Goal: Task Accomplishment & Management: Complete application form

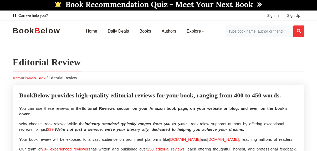
select select
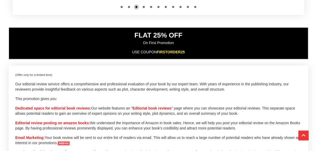
scroll to position [341, 0]
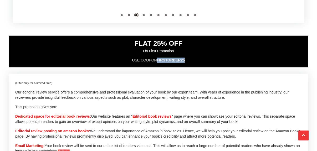
drag, startPoint x: 157, startPoint y: 71, endPoint x: 185, endPoint y: 71, distance: 28.9
click at [185, 63] on p "USE COUPON FIRSTORDER25" at bounding box center [158, 60] width 291 height 5
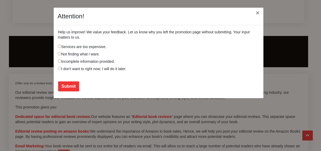
click at [77, 69] on label "I don't want to right now; I will do it later." at bounding box center [92, 68] width 68 height 5
click at [61, 69] on input "I don't want to right now; I will do it later." at bounding box center [59, 68] width 3 height 3
radio input "true"
click at [72, 86] on input "Submit" at bounding box center [68, 86] width 21 height 10
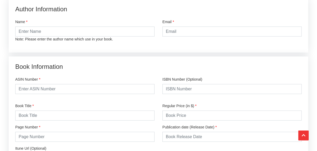
scroll to position [630, 0]
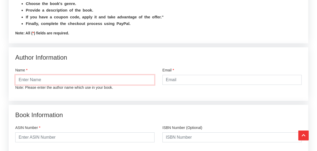
click at [75, 85] on input "text" at bounding box center [84, 80] width 139 height 10
type input "[PERSON_NAME]"
type input "rich@palmsupleader.com"
click at [34, 85] on input "Richard c Plumery" at bounding box center [84, 80] width 139 height 10
type input "[PERSON_NAME]"
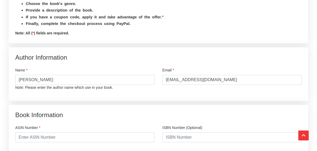
click at [75, 101] on div "Author Information Name Rich Plumery Note: Please enter the author name which u…" at bounding box center [158, 74] width 299 height 54
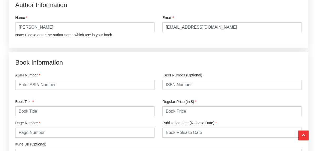
scroll to position [709, 0]
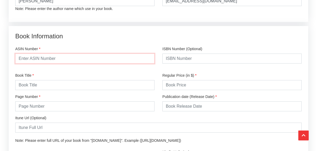
click at [80, 64] on input "text" at bounding box center [84, 59] width 139 height 10
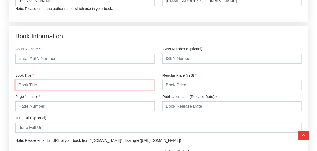
click at [52, 90] on input "text" at bounding box center [84, 85] width 139 height 10
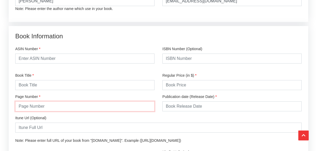
click at [51, 111] on input "number" at bounding box center [84, 106] width 139 height 10
type input "137"
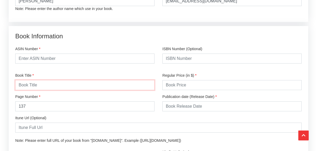
click at [40, 90] on input "text" at bounding box center [84, 85] width 139 height 10
type input "Palms Up Leadership: Developing Our Future Leaders"
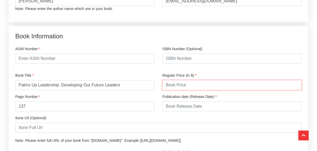
click at [207, 90] on input "number" at bounding box center [231, 85] width 139 height 10
click at [296, 90] on input "1" at bounding box center [231, 85] width 139 height 10
click at [296, 90] on input "2" at bounding box center [231, 85] width 139 height 10
click at [296, 90] on input "3" at bounding box center [231, 85] width 139 height 10
click at [296, 90] on input "4" at bounding box center [231, 85] width 139 height 10
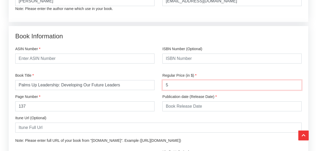
type input "5"
click at [296, 90] on input "5" at bounding box center [231, 85] width 139 height 10
type input "18"
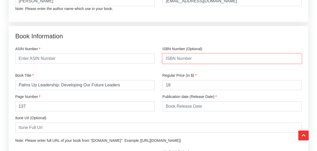
click at [227, 64] on input "text" at bounding box center [231, 59] width 139 height 10
click at [191, 111] on input "text" at bounding box center [231, 106] width 139 height 10
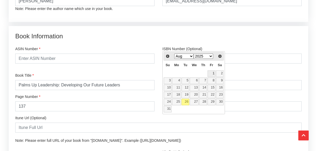
click at [213, 73] on link "1" at bounding box center [211, 73] width 8 height 7
type input "[DATE]"
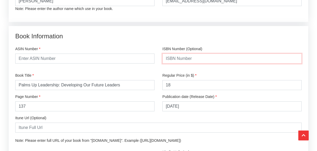
click at [204, 64] on input "text" at bounding box center [231, 59] width 139 height 10
type input "9798349539817"
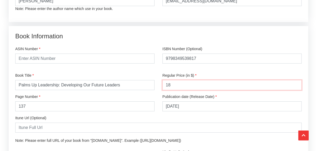
click at [196, 90] on input "18" at bounding box center [231, 85] width 139 height 10
type input "17"
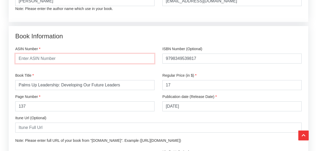
click at [66, 64] on input "text" at bounding box center [84, 59] width 139 height 10
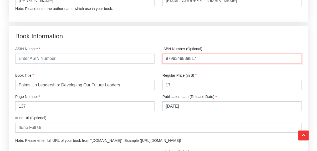
click at [173, 64] on input "9798349539817" at bounding box center [231, 59] width 139 height 10
type input "979-8349539817"
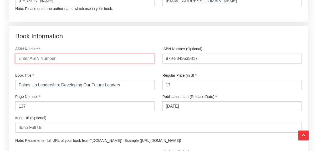
click at [74, 64] on input "text" at bounding box center [84, 59] width 139 height 10
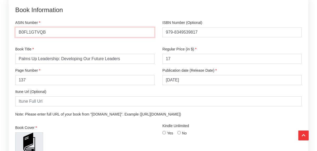
type input "B0FL1GTVQB"
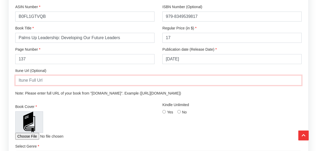
scroll to position [761, 0]
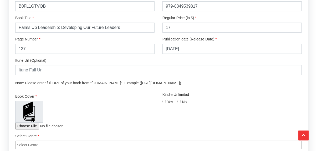
click at [164, 103] on input "Yes" at bounding box center [163, 101] width 3 height 3
radio input "true"
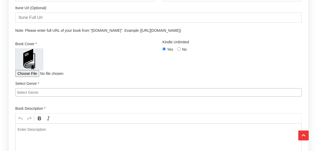
scroll to position [814, 0]
click at [27, 77] on input "file" at bounding box center [50, 73] width 70 height 7
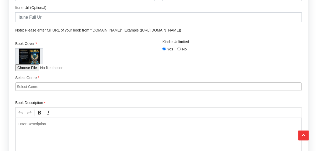
click at [27, 64] on img at bounding box center [29, 56] width 21 height 15
click at [26, 71] on input "file" at bounding box center [50, 67] width 70 height 7
click at [25, 71] on input "file" at bounding box center [50, 67] width 70 height 7
type input "C:\fakepath\Rick Cover Revised Final.jpg"
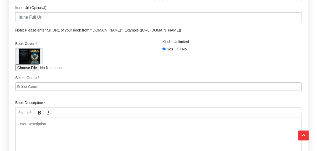
click at [27, 64] on img at bounding box center [29, 56] width 21 height 15
click at [69, 89] on input "search" at bounding box center [160, 86] width 286 height 5
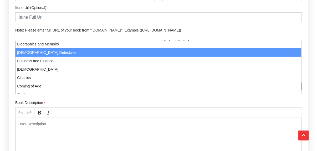
scroll to position [26, 0]
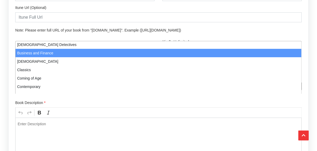
select select "3"
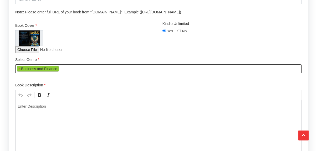
scroll to position [840, 0]
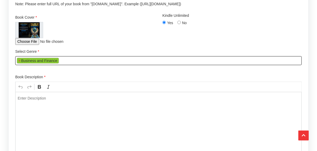
click at [52, 111] on div "Editor editing area: main. Press Alt+0 for help." at bounding box center [158, 131] width 286 height 79
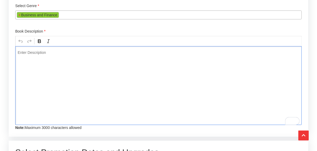
scroll to position [893, 0]
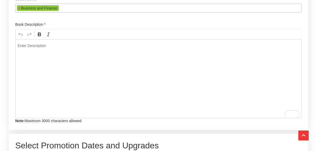
click at [42, 48] on p "Editor editing area: main. Press Alt+0 for help." at bounding box center [158, 45] width 281 height 5
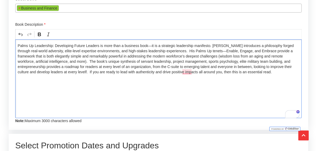
click at [129, 72] on p "Palms Up Leadership: Developing Future Leaders is more than a business book—it …" at bounding box center [158, 59] width 281 height 32
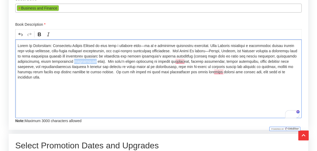
drag, startPoint x: 154, startPoint y: 72, endPoint x: 174, endPoint y: 72, distance: 20.2
click at [174, 72] on p "Editor editing area: main. Press Alt+0 for help." at bounding box center [158, 61] width 281 height 37
click at [153, 72] on p "Editor editing area: main. Press Alt+0 for help." at bounding box center [158, 61] width 281 height 37
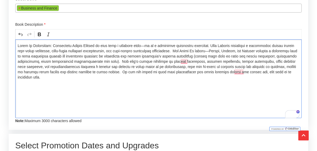
click at [179, 72] on p "Editor editing area: main. Press Alt+0 for help." at bounding box center [158, 61] width 281 height 37
drag, startPoint x: 242, startPoint y: 81, endPoint x: 244, endPoint y: 84, distance: 3.2
click at [244, 80] on p "Editor editing area: main. Press Alt+0 for help." at bounding box center [158, 61] width 281 height 37
click at [196, 92] on div "Editor editing area: main. Press Alt+0 for help." at bounding box center [158, 78] width 286 height 79
click at [171, 80] on p "Editor editing area: main. Press Alt+0 for help." at bounding box center [158, 61] width 281 height 37
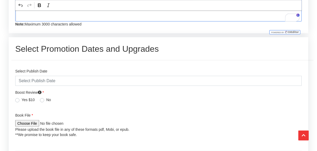
scroll to position [998, 0]
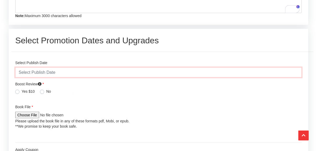
click at [73, 77] on input "text" at bounding box center [158, 72] width 286 height 10
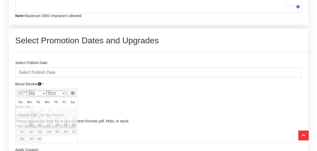
click at [108, 67] on div "Select Publish Date Boost Review Email Marketing: Your book review will be sent…" at bounding box center [158, 97] width 294 height 82
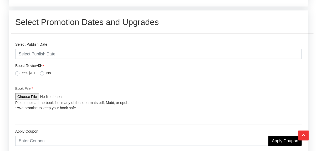
scroll to position [1024, 0]
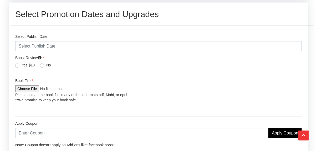
click at [27, 92] on input "file" at bounding box center [50, 88] width 70 height 7
type input "C:\fakepath\formatted manuscript (5) (1).pdf"
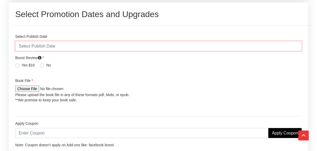
click at [52, 51] on input "text" at bounding box center [158, 46] width 286 height 10
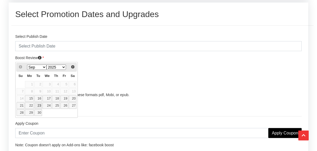
click at [39, 105] on link "23" at bounding box center [38, 105] width 8 height 7
type input "2025-09-23"
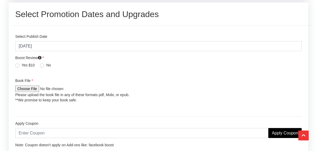
click at [22, 68] on label "Yes $10" at bounding box center [28, 65] width 13 height 5
click at [16, 68] on input "Yes $10" at bounding box center [17, 65] width 4 height 5
radio input "true"
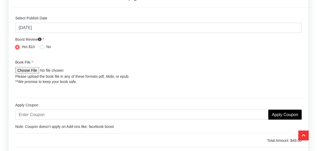
scroll to position [1050, 0]
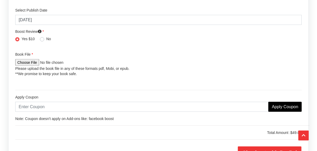
click at [41, 33] on icon at bounding box center [40, 32] width 4 height 4
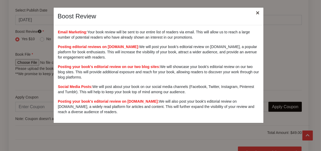
click at [257, 13] on button "×" at bounding box center [257, 13] width 12 height 15
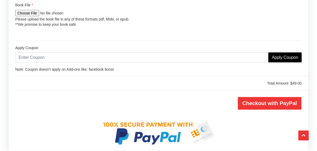
scroll to position [1129, 0]
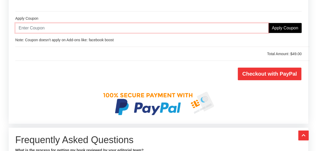
click at [49, 33] on input "text" at bounding box center [141, 28] width 253 height 10
type input "R"
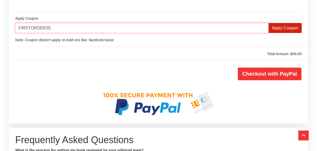
type input "FIRSTORDER25"
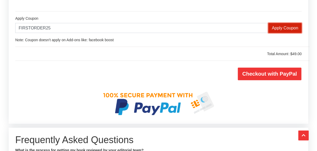
click at [276, 33] on input "Apply Coupon" at bounding box center [284, 28] width 33 height 10
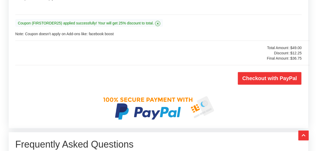
scroll to position [1135, 0]
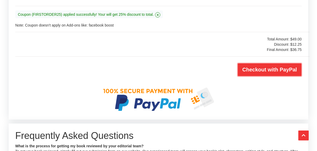
click at [270, 76] on input "Checkout with PayPal" at bounding box center [270, 70] width 64 height 13
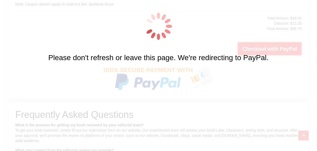
scroll to position [1119, 0]
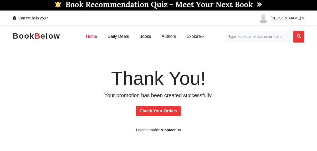
click at [87, 38] on link "Home" at bounding box center [92, 36] width 22 height 17
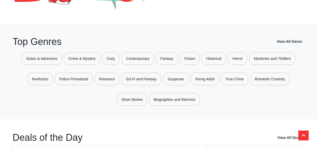
scroll to position [158, 0]
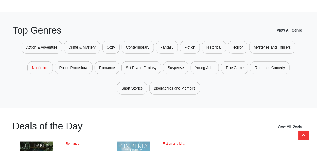
click at [35, 67] on link "Nonfiction" at bounding box center [39, 67] width 25 height 13
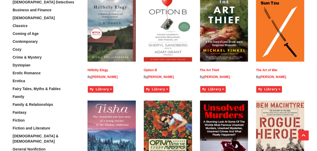
scroll to position [105, 0]
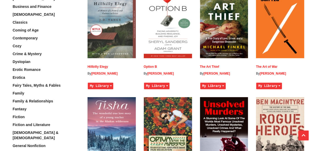
click at [35, 6] on link "Business and Finance" at bounding box center [32, 6] width 39 height 4
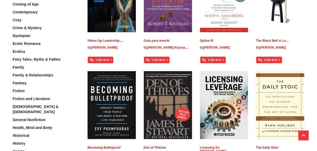
scroll to position [53, 0]
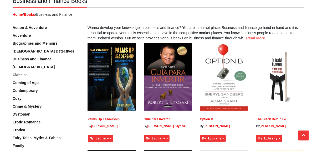
click at [126, 71] on img at bounding box center [111, 77] width 48 height 68
click at [100, 142] on button "My Library" at bounding box center [100, 138] width 25 height 7
click at [110, 14] on p "Home / Books / Business and Finance" at bounding box center [159, 14] width 292 height 5
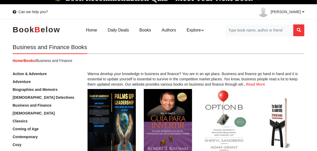
scroll to position [0, 0]
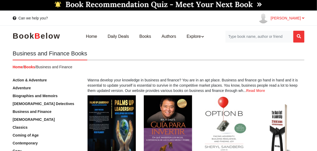
click at [292, 18] on span "[PERSON_NAME]" at bounding box center [288, 18] width 34 height 4
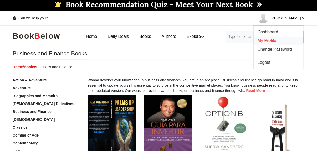
click at [276, 41] on span "My Profile" at bounding box center [266, 40] width 19 height 4
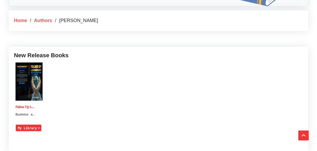
scroll to position [210, 0]
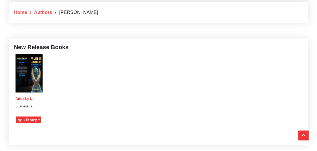
click at [25, 76] on img at bounding box center [28, 73] width 27 height 38
click at [32, 71] on img at bounding box center [28, 73] width 27 height 38
